Goal: Navigation & Orientation: Find specific page/section

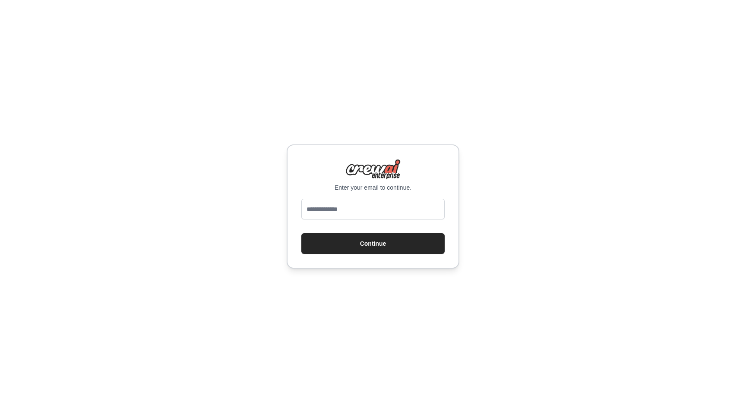
click at [372, 190] on p "Enter your email to continue." at bounding box center [372, 187] width 143 height 9
click at [356, 218] on input "email" at bounding box center [372, 209] width 143 height 21
type input "*"
type input "**********"
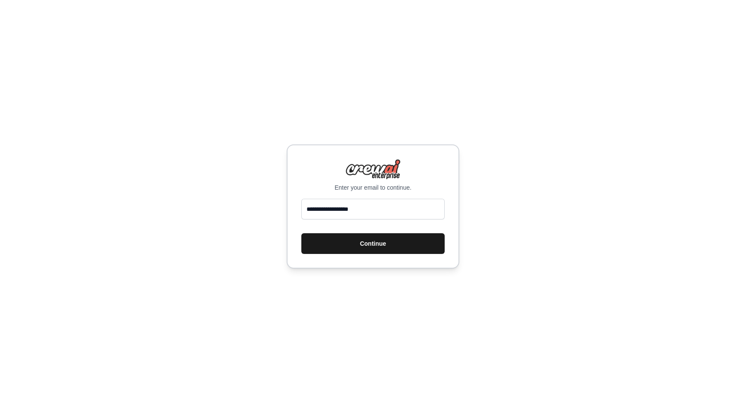
click at [375, 237] on button "Continue" at bounding box center [372, 243] width 143 height 21
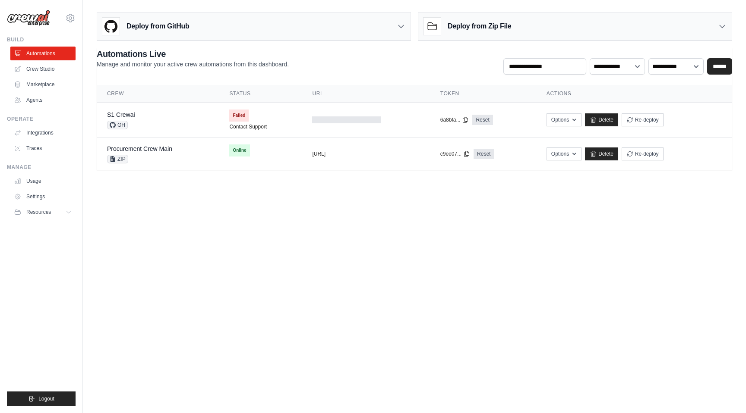
click at [191, 209] on body "[PERSON_NAME][EMAIL_ADDRESS][PERSON_NAME][DOMAIN_NAME] Settings Build Automatio…" at bounding box center [373, 206] width 746 height 413
click at [593, 299] on body "[PERSON_NAME][EMAIL_ADDRESS][PERSON_NAME][DOMAIN_NAME] Settings Build Automatio…" at bounding box center [373, 206] width 746 height 413
click at [350, 268] on body "[PERSON_NAME][EMAIL_ADDRESS][PERSON_NAME][DOMAIN_NAME] Settings Build Automatio…" at bounding box center [373, 206] width 746 height 413
click at [244, 270] on body "[PERSON_NAME][EMAIL_ADDRESS][PERSON_NAME][DOMAIN_NAME] Settings Build Automatio…" at bounding box center [373, 206] width 746 height 413
click at [50, 123] on div "Operate Integrations Traces" at bounding box center [41, 136] width 69 height 40
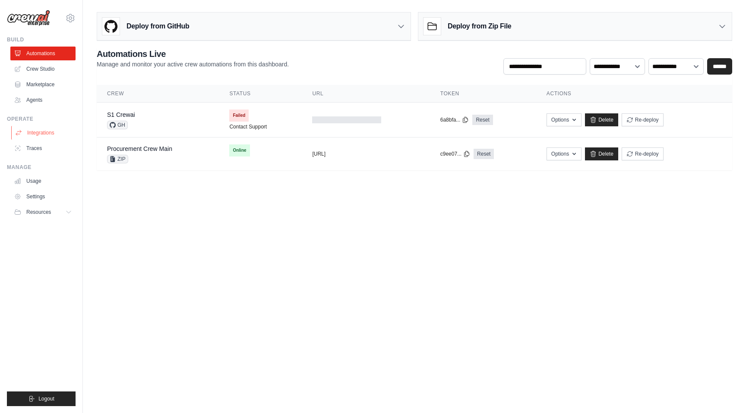
click at [41, 127] on link "Integrations" at bounding box center [43, 133] width 65 height 14
click at [508, 212] on body "[PERSON_NAME][EMAIL_ADDRESS][PERSON_NAME][DOMAIN_NAME] Settings Build Automatio…" at bounding box center [373, 206] width 746 height 413
